Goal: Navigation & Orientation: Find specific page/section

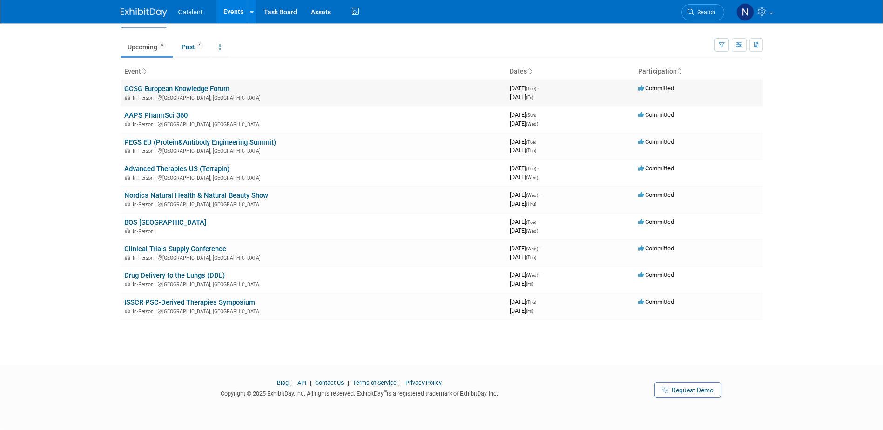
click at [254, 88] on td "GCSG European Knowledge Forum In-Person [GEOGRAPHIC_DATA], [GEOGRAPHIC_DATA]" at bounding box center [313, 93] width 385 height 27
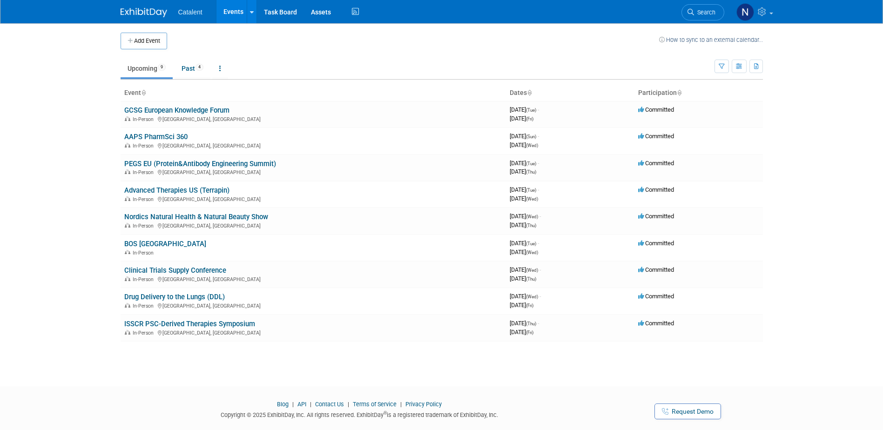
click at [138, 67] on link "Upcoming 9" at bounding box center [147, 69] width 52 height 18
click at [190, 69] on link "Past 4" at bounding box center [193, 69] width 36 height 18
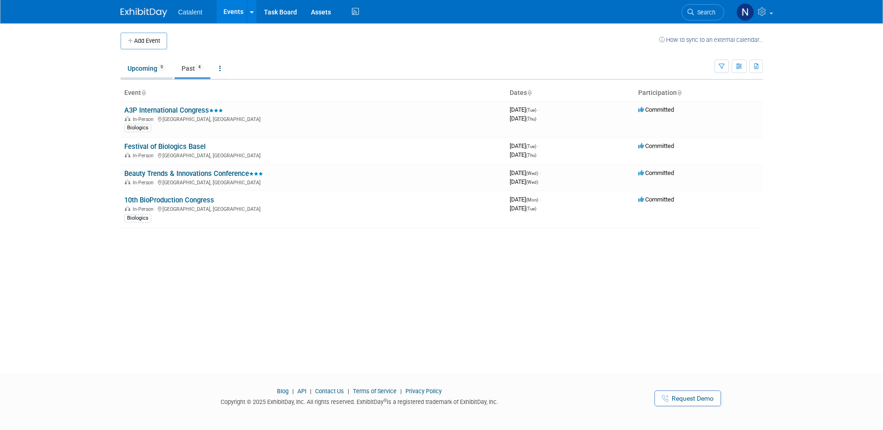
click at [145, 69] on link "Upcoming 9" at bounding box center [147, 69] width 52 height 18
